Goal: Transaction & Acquisition: Purchase product/service

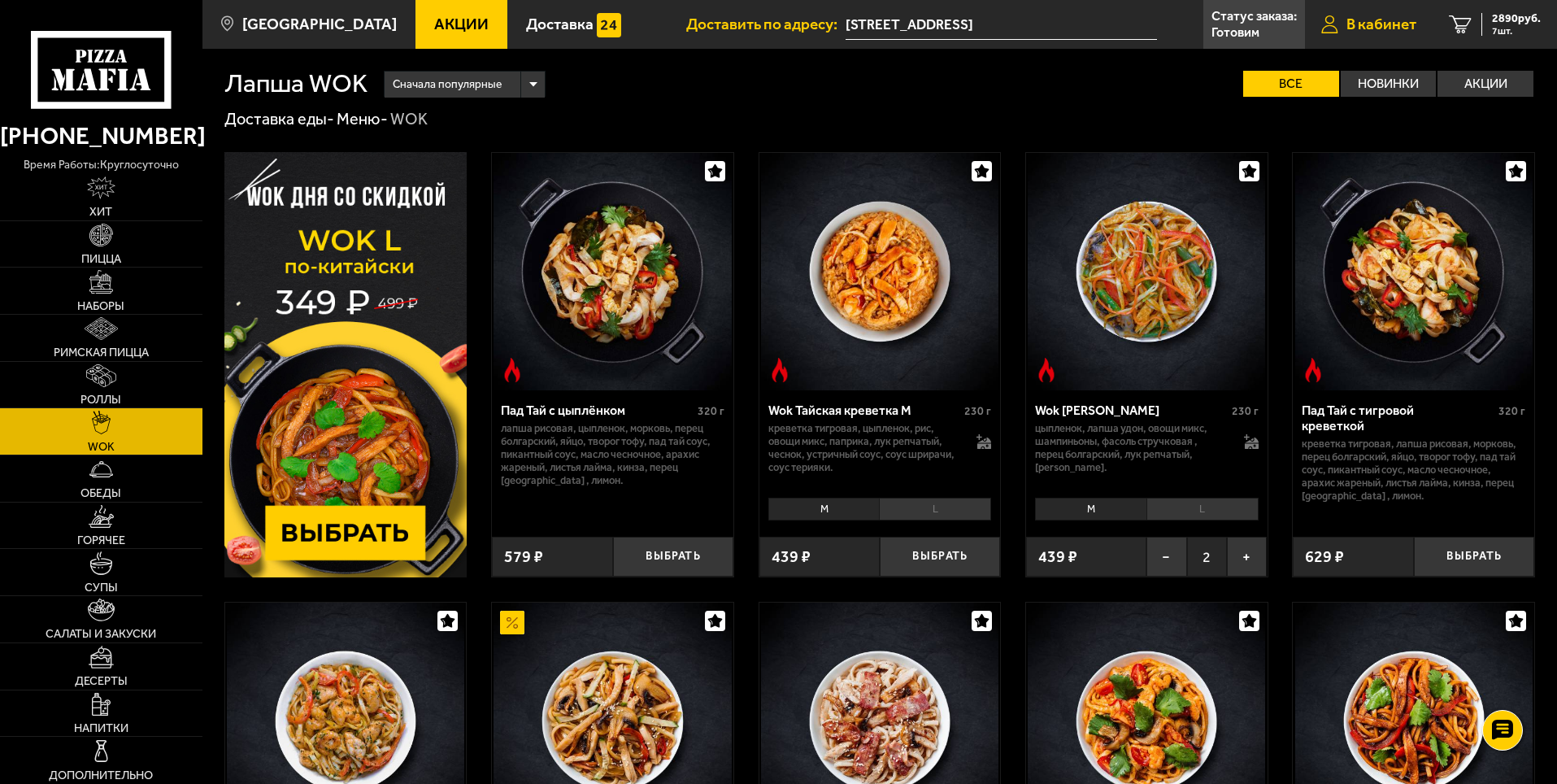
click at [1378, 16] on span "В кабинет" at bounding box center [1381, 24] width 70 height 15
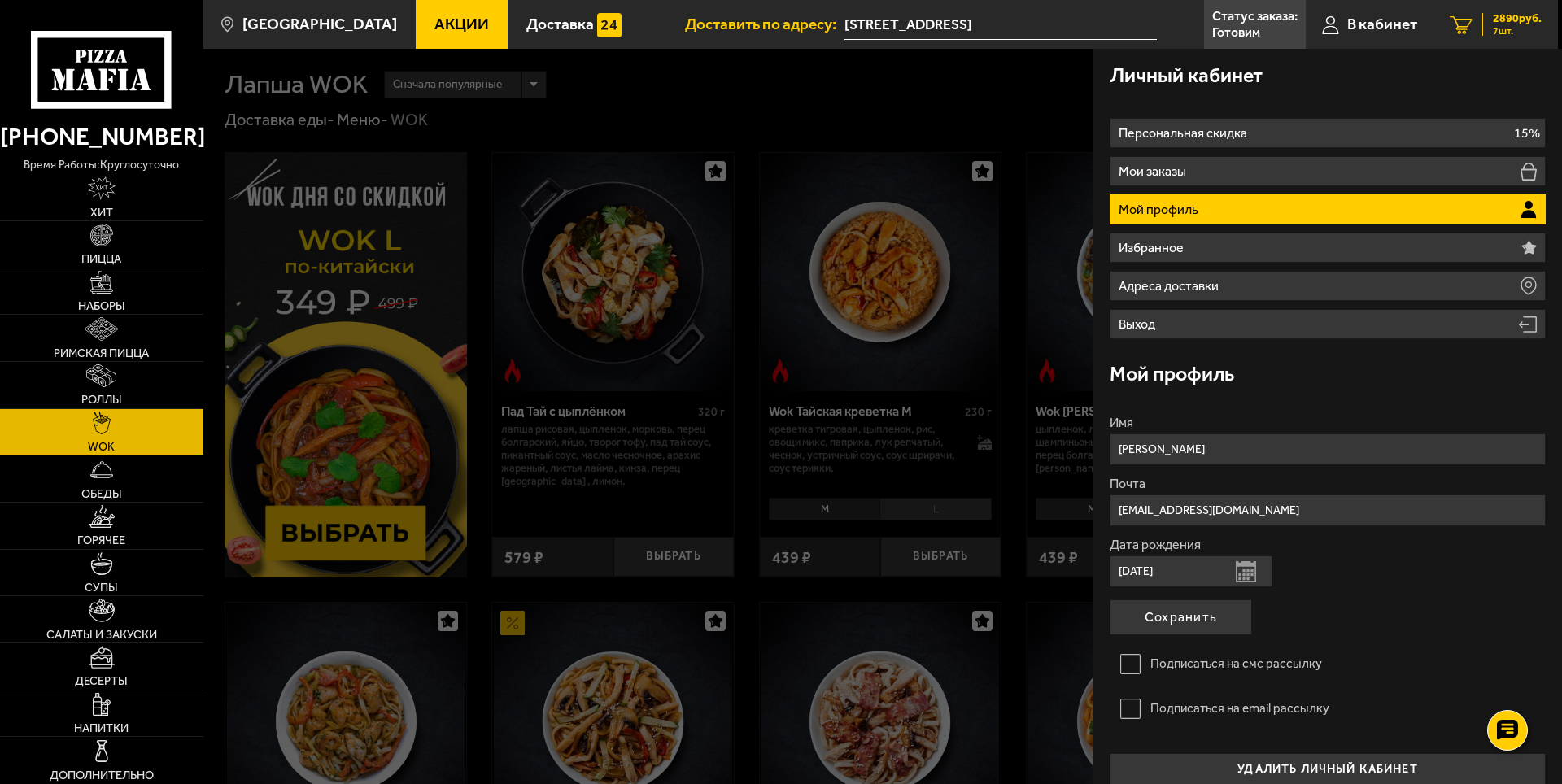
click at [1516, 26] on span "7 шт." at bounding box center [1516, 31] width 48 height 9
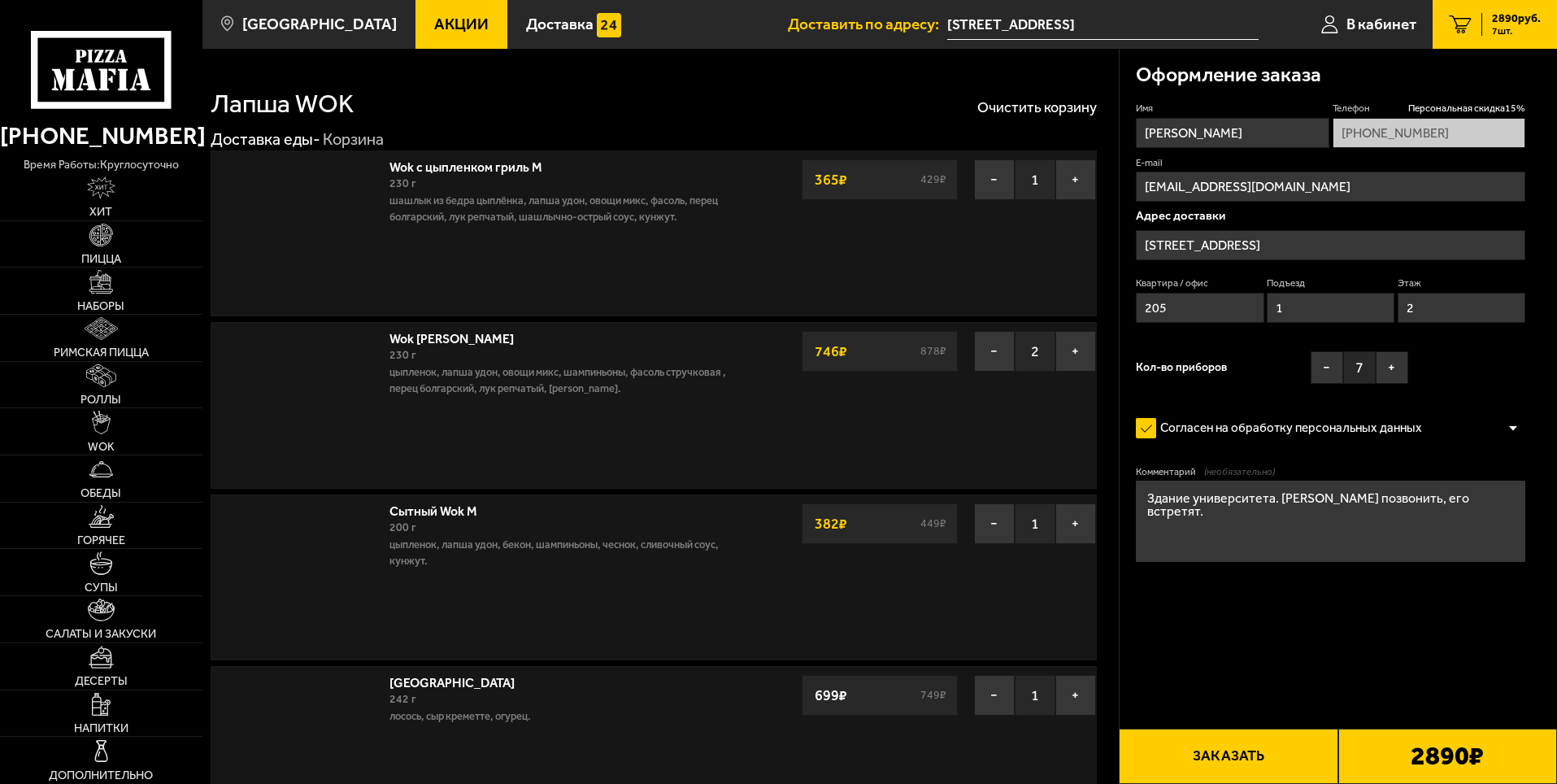
type input "[STREET_ADDRESS]"
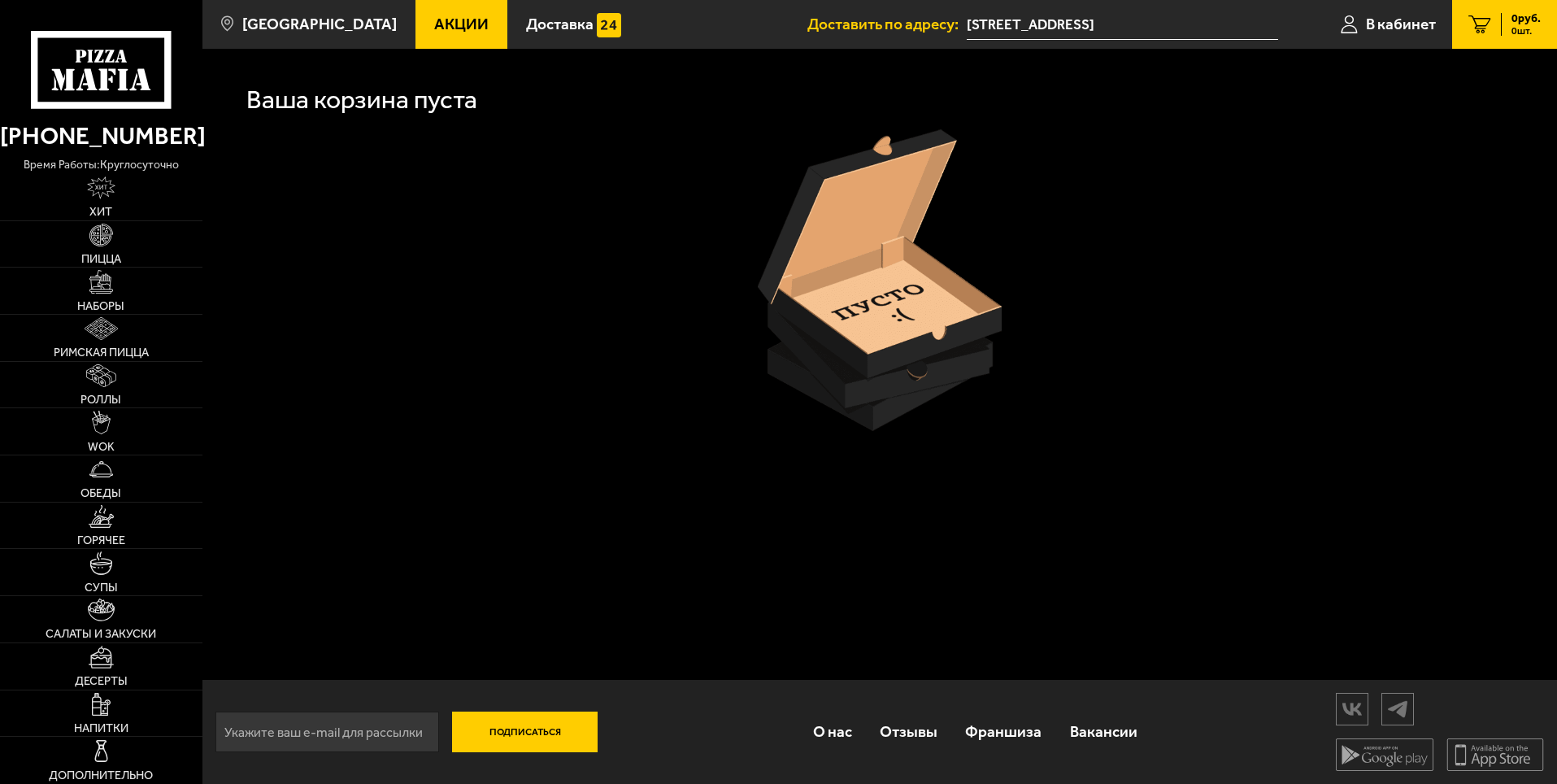
click at [623, 243] on div at bounding box center [879, 279] width 1310 height 301
click at [557, 33] on link "Доставка" at bounding box center [574, 24] width 132 height 48
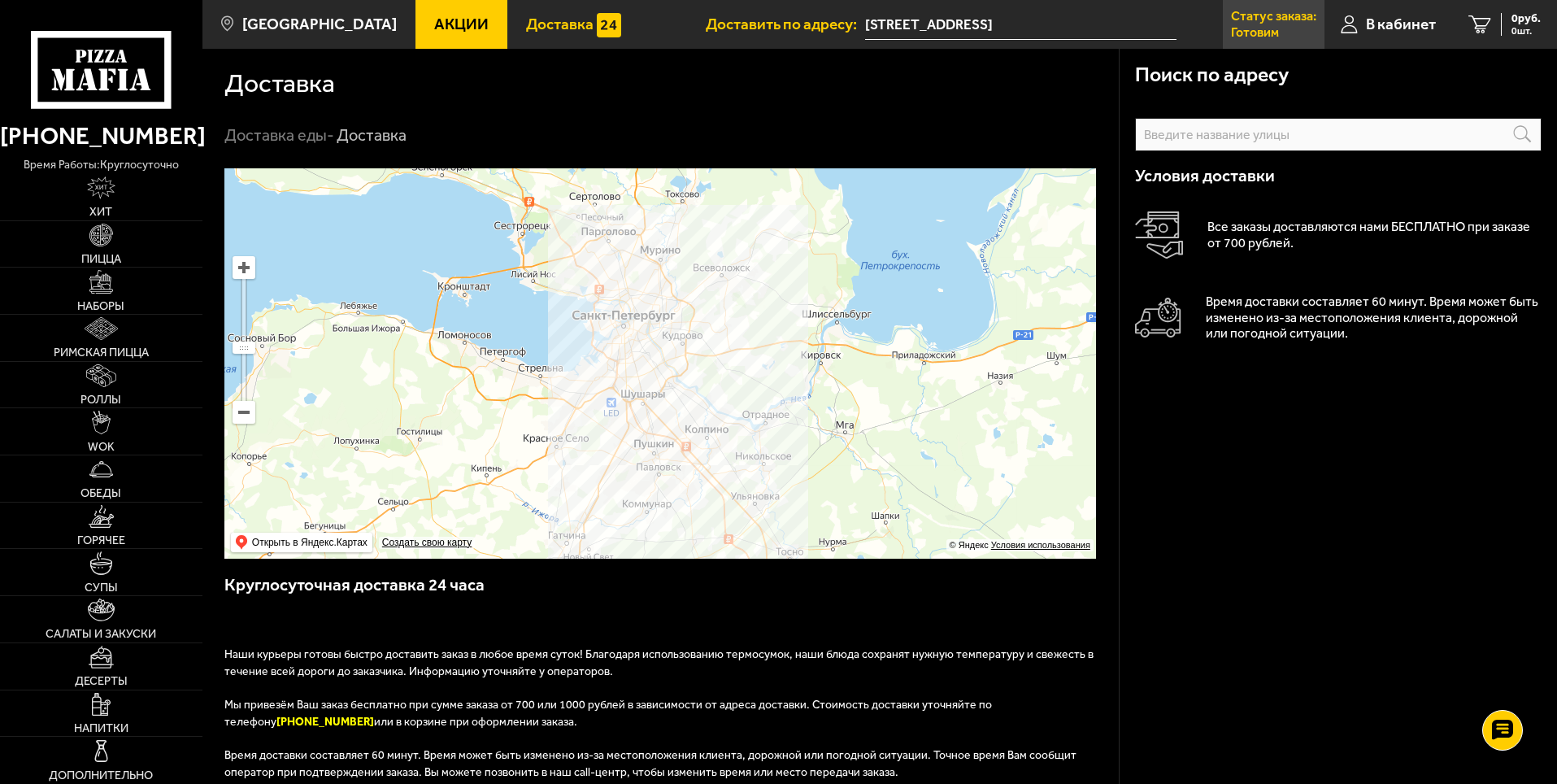
click at [1262, 30] on p "Готовим" at bounding box center [1255, 32] width 48 height 13
